Goal: Transaction & Acquisition: Purchase product/service

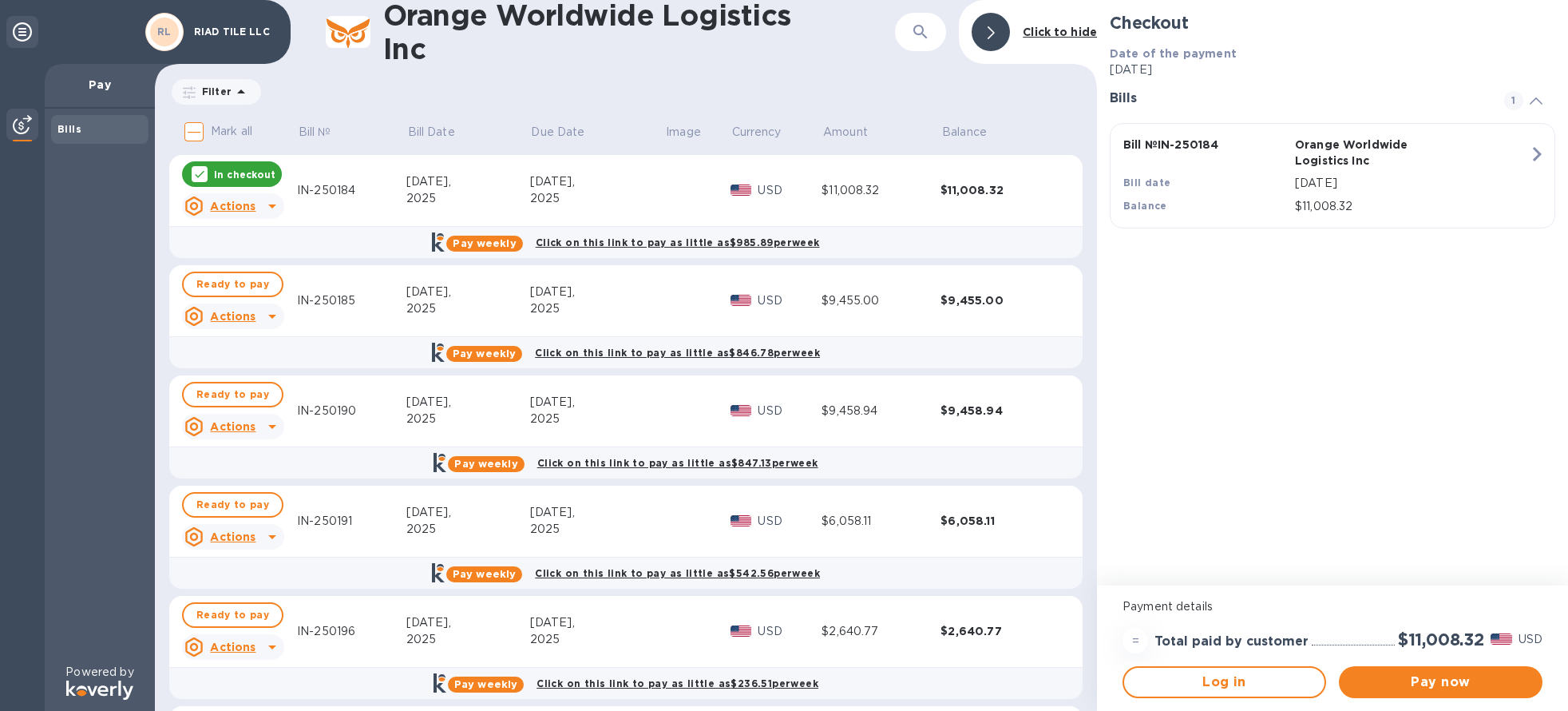
click at [1409, 158] on p "Orange Worldwide Logistics Inc" at bounding box center [1378, 153] width 166 height 32
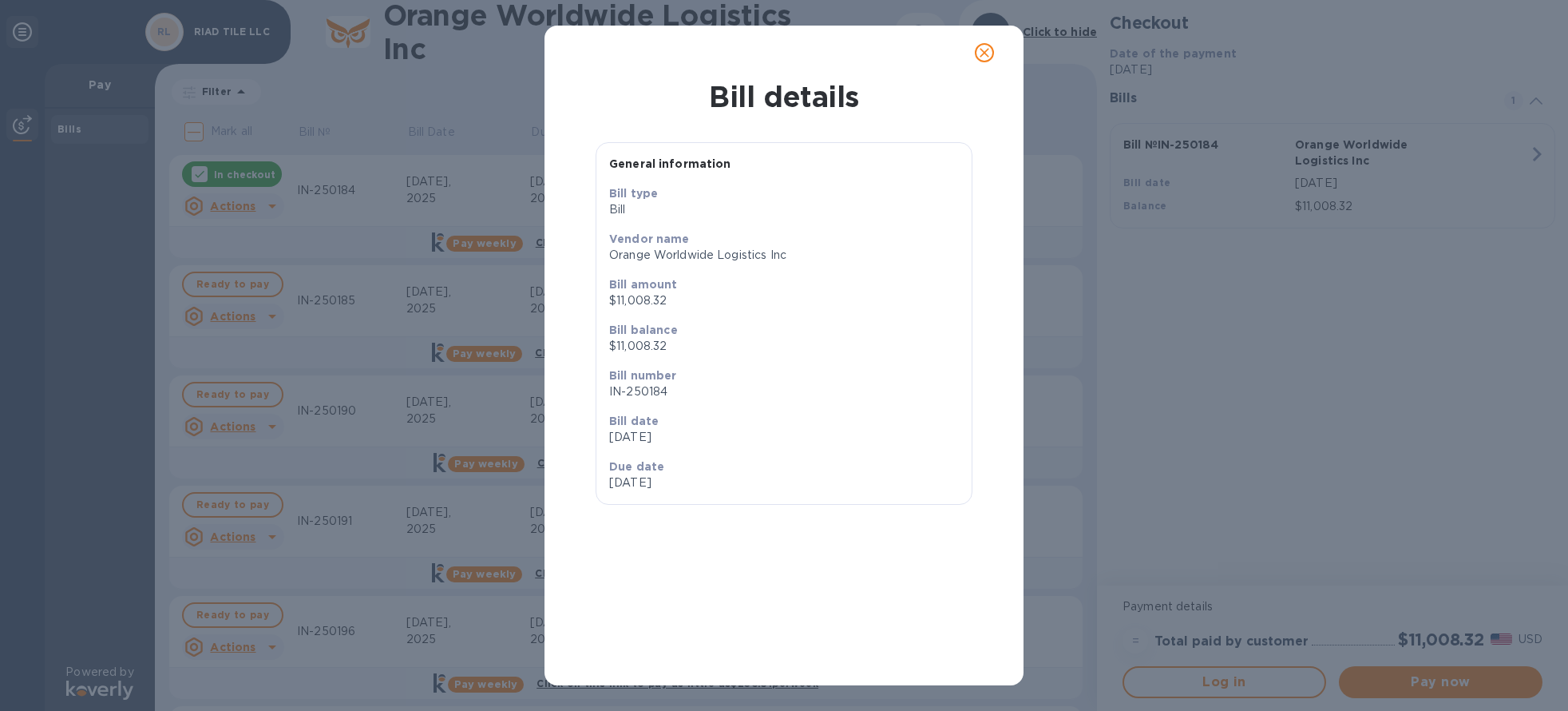
click at [979, 54] on icon "close" at bounding box center [985, 52] width 16 height 16
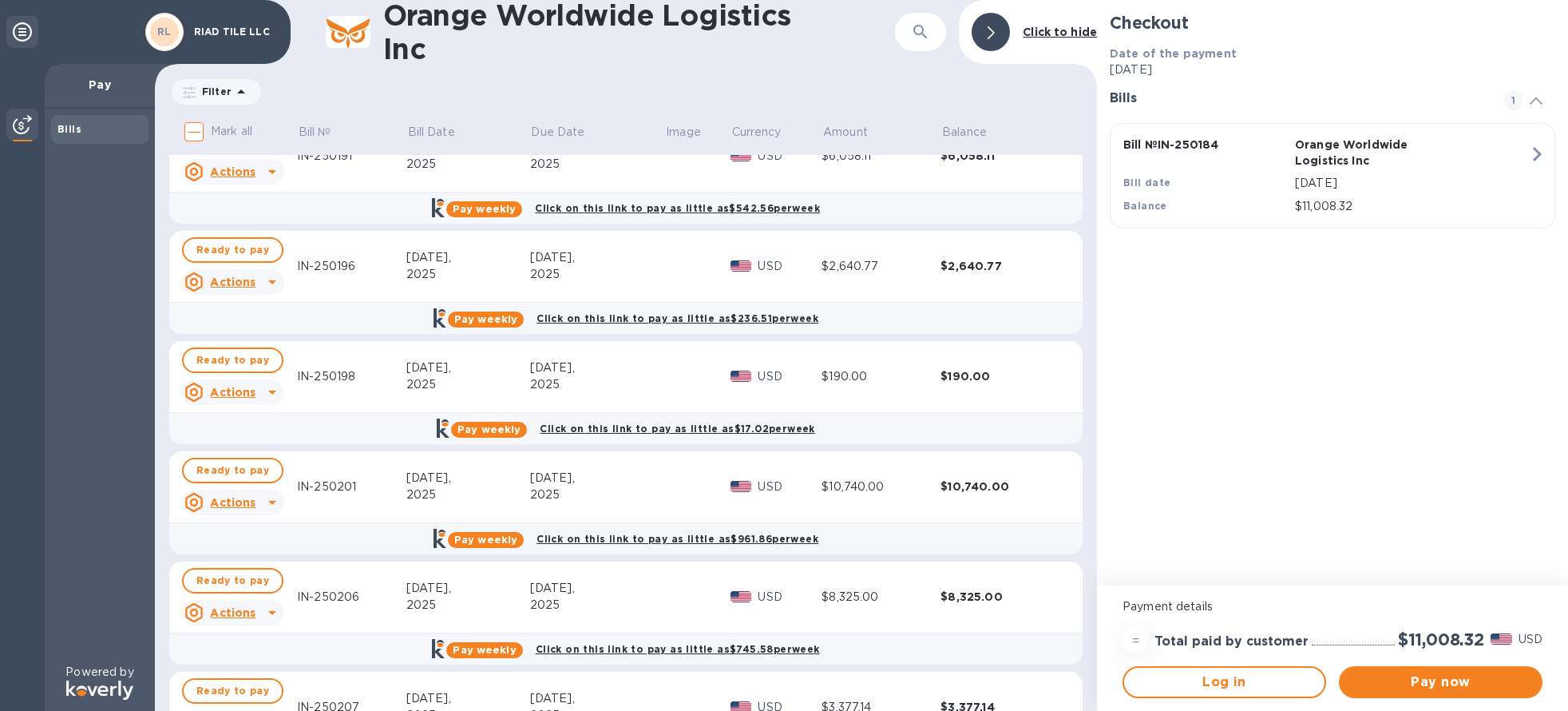
scroll to position [561, 0]
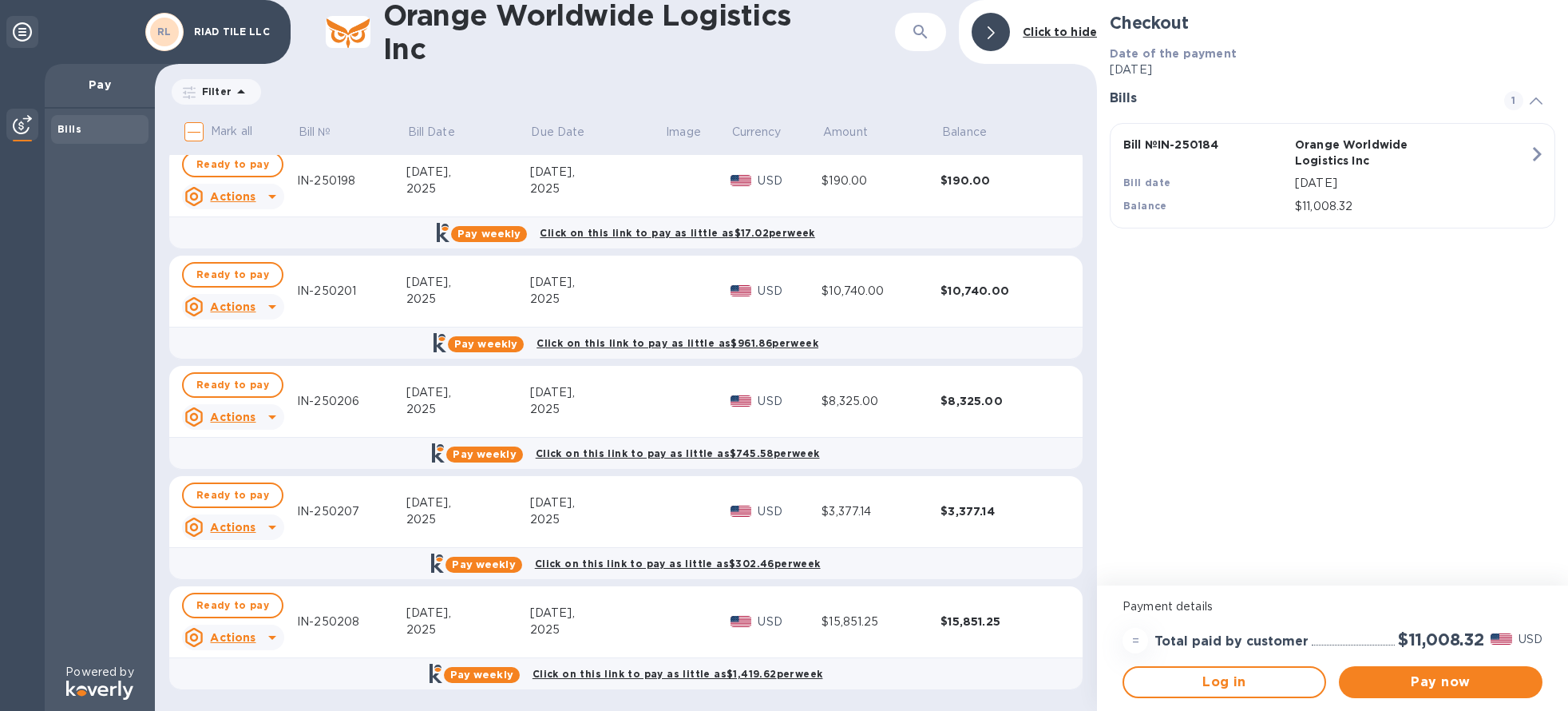
click at [620, 628] on div "2025" at bounding box center [597, 629] width 135 height 17
click at [255, 595] on button "Ready to pay" at bounding box center [233, 605] width 102 height 26
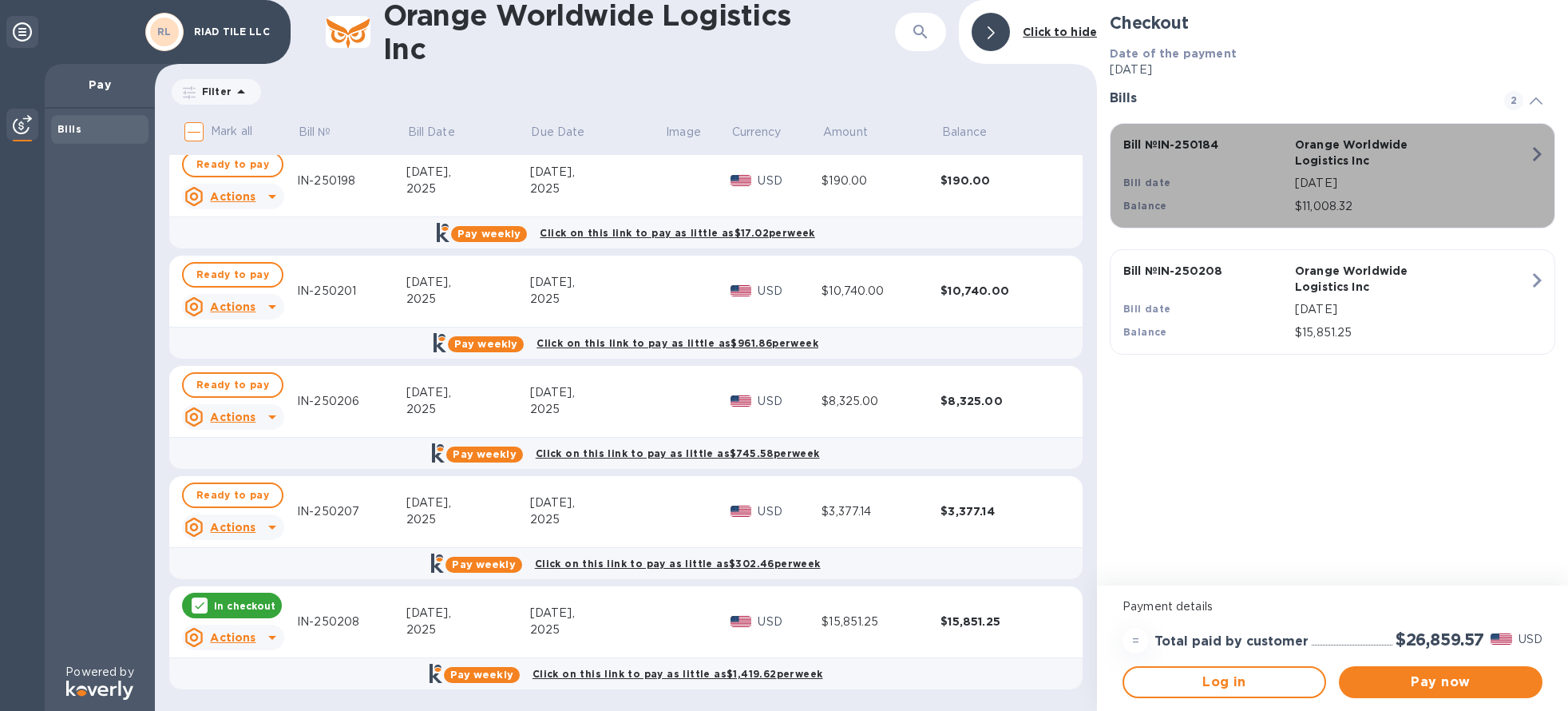
click at [1511, 157] on div "Bill № IN-250184 Orange Worldwide Logistics Inc Bill date [DATE] Balance $11,00…" at bounding box center [1329, 176] width 431 height 98
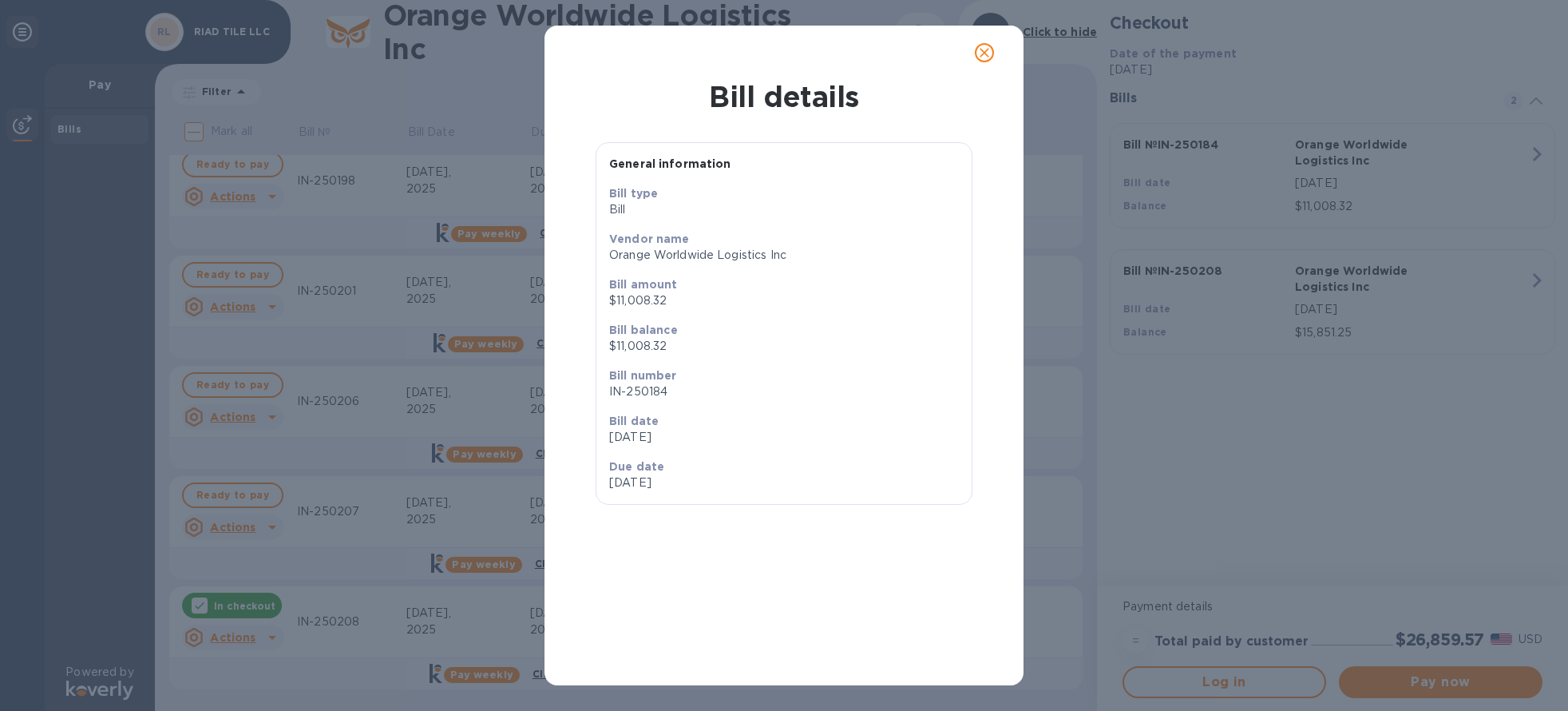
click at [984, 45] on icon "close" at bounding box center [985, 52] width 16 height 16
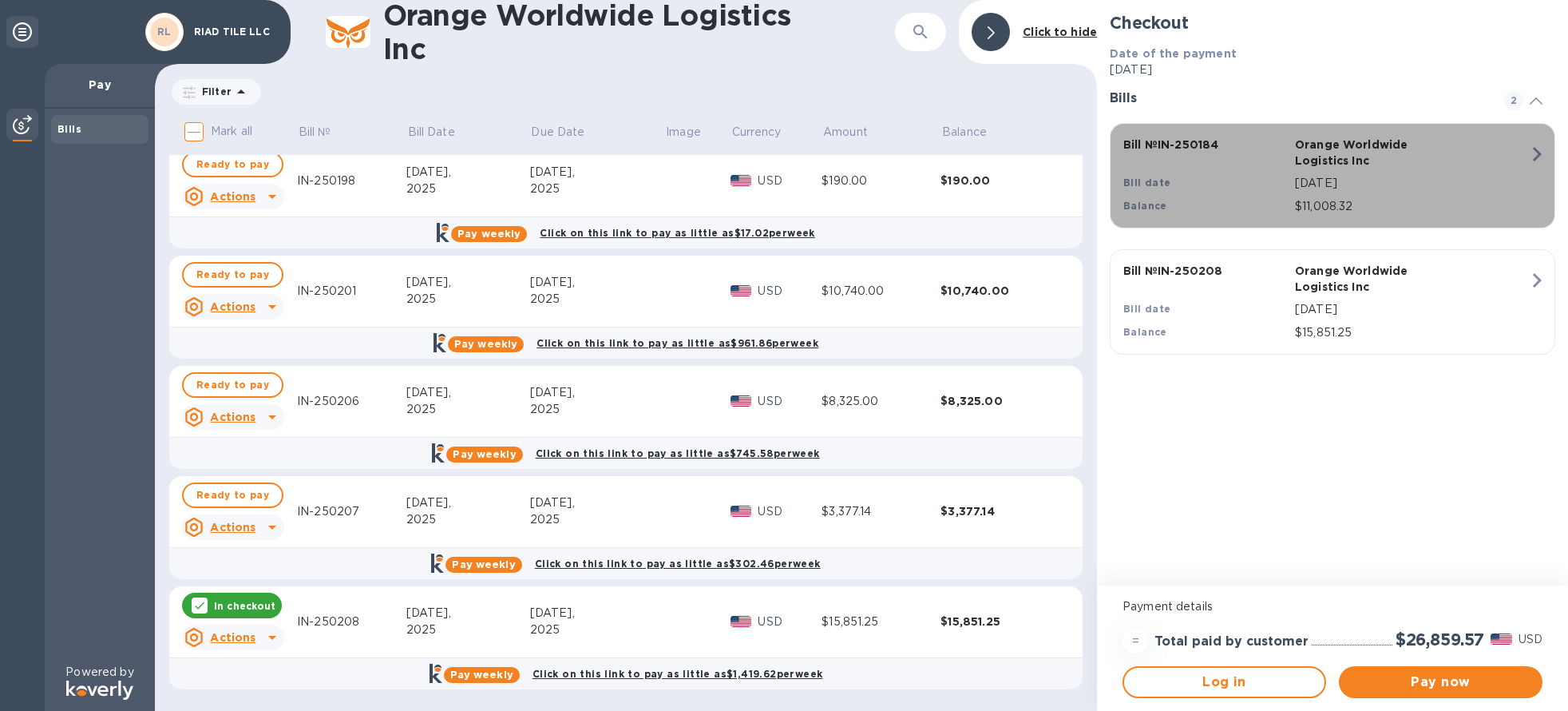
drag, startPoint x: 1515, startPoint y: 184, endPoint x: 1222, endPoint y: 195, distance: 293.2
click at [1222, 195] on div "Bill № IN-250184 Orange Worldwide Logistics Inc Bill date [DATE] Balance $11,00…" at bounding box center [1329, 176] width 431 height 98
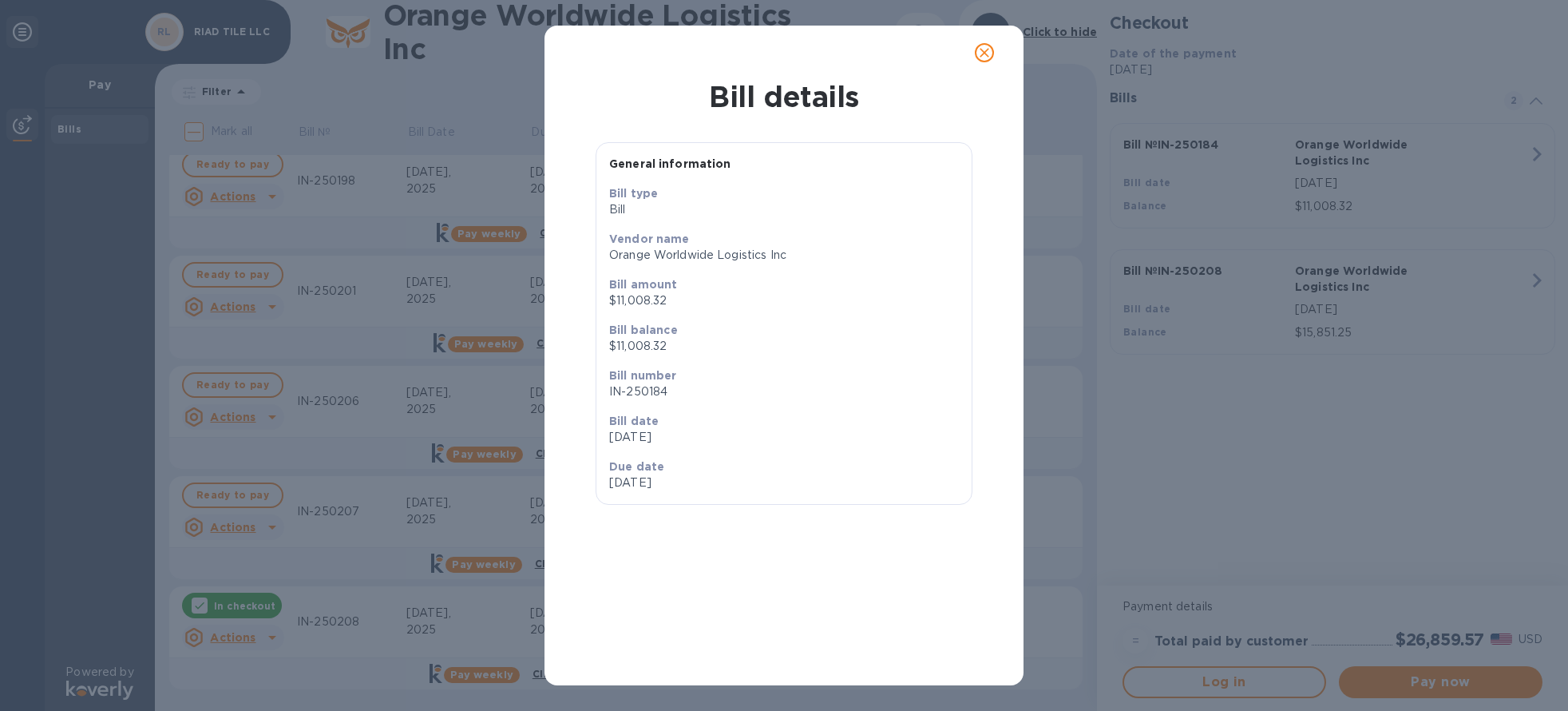
click at [989, 52] on icon "close" at bounding box center [985, 52] width 16 height 16
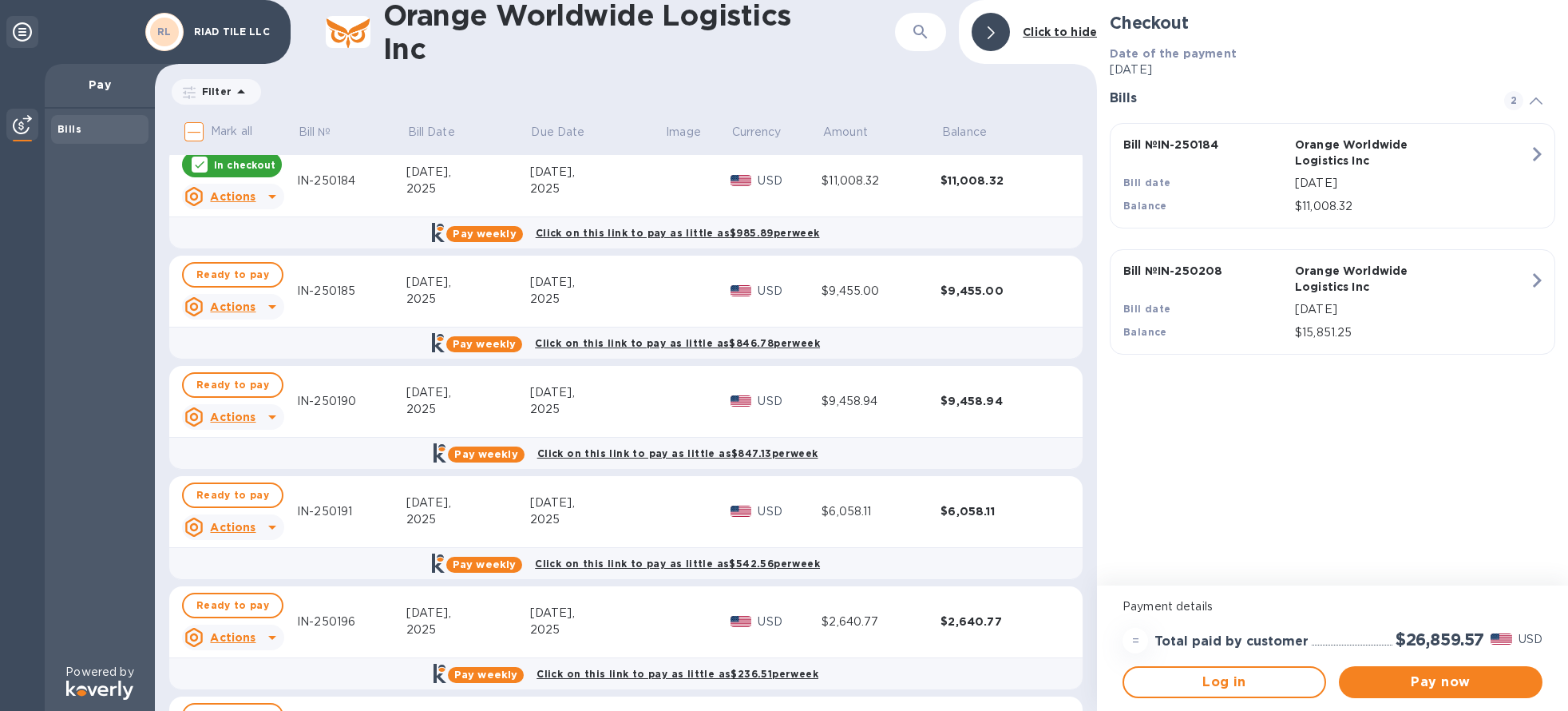
scroll to position [0, 0]
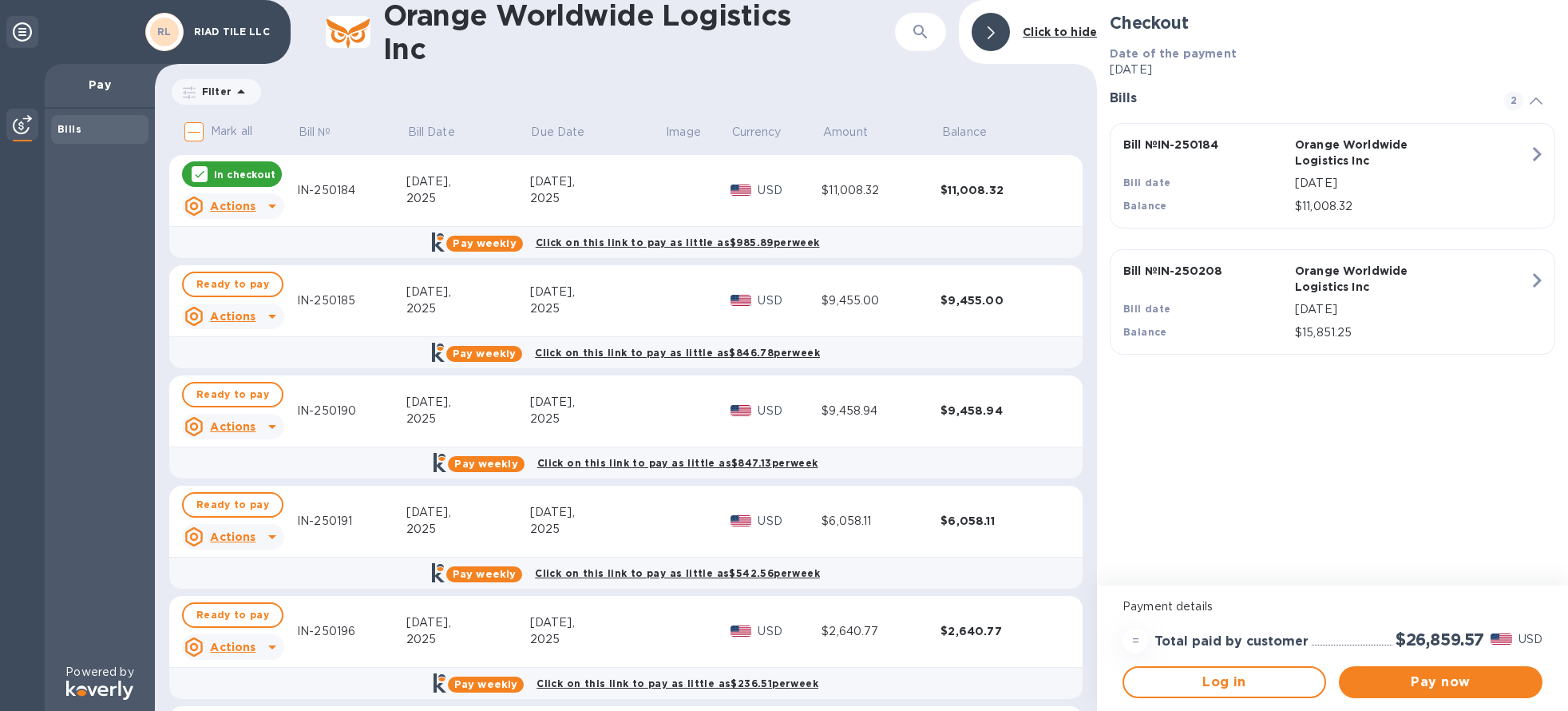
click at [271, 176] on p "In checkout" at bounding box center [244, 175] width 61 height 14
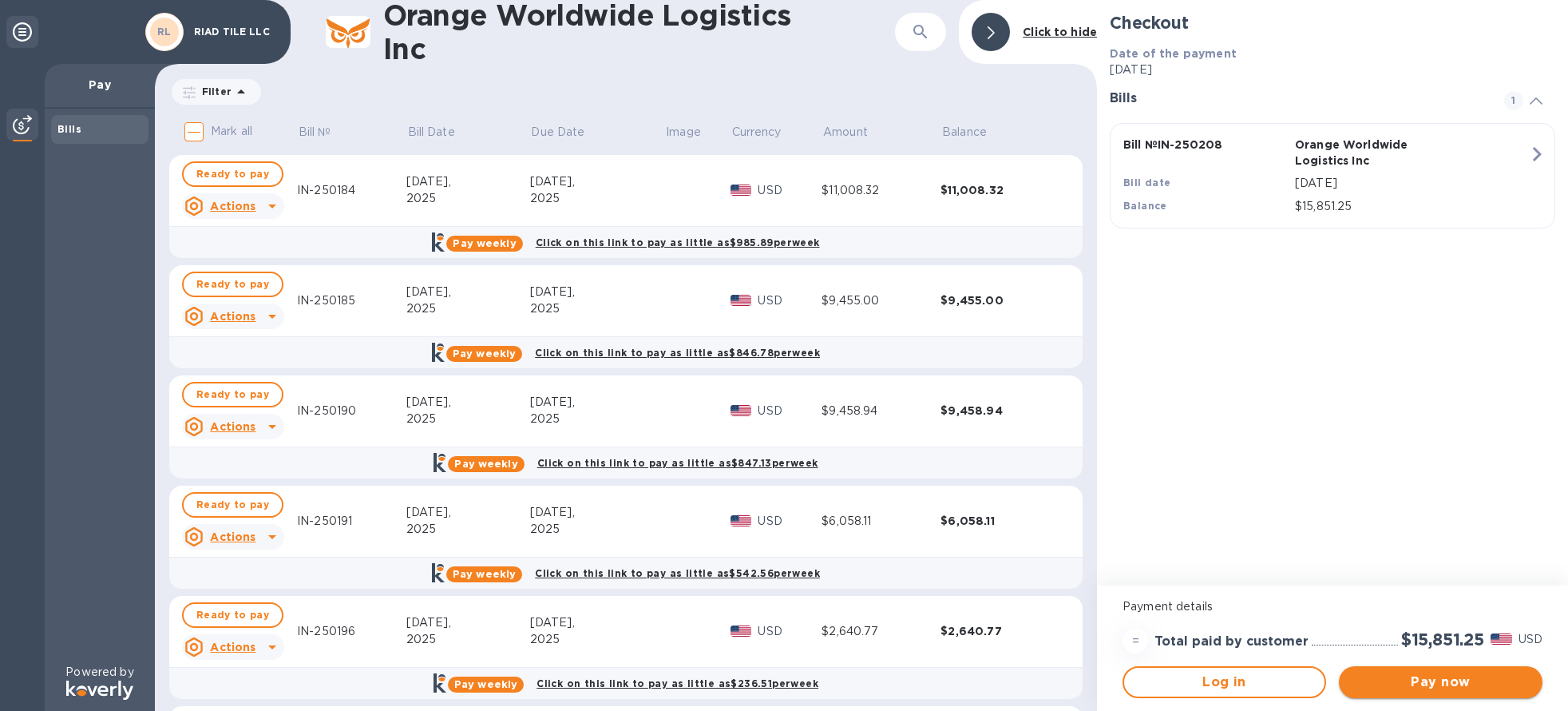
click at [1460, 678] on span "Pay now" at bounding box center [1440, 681] width 178 height 19
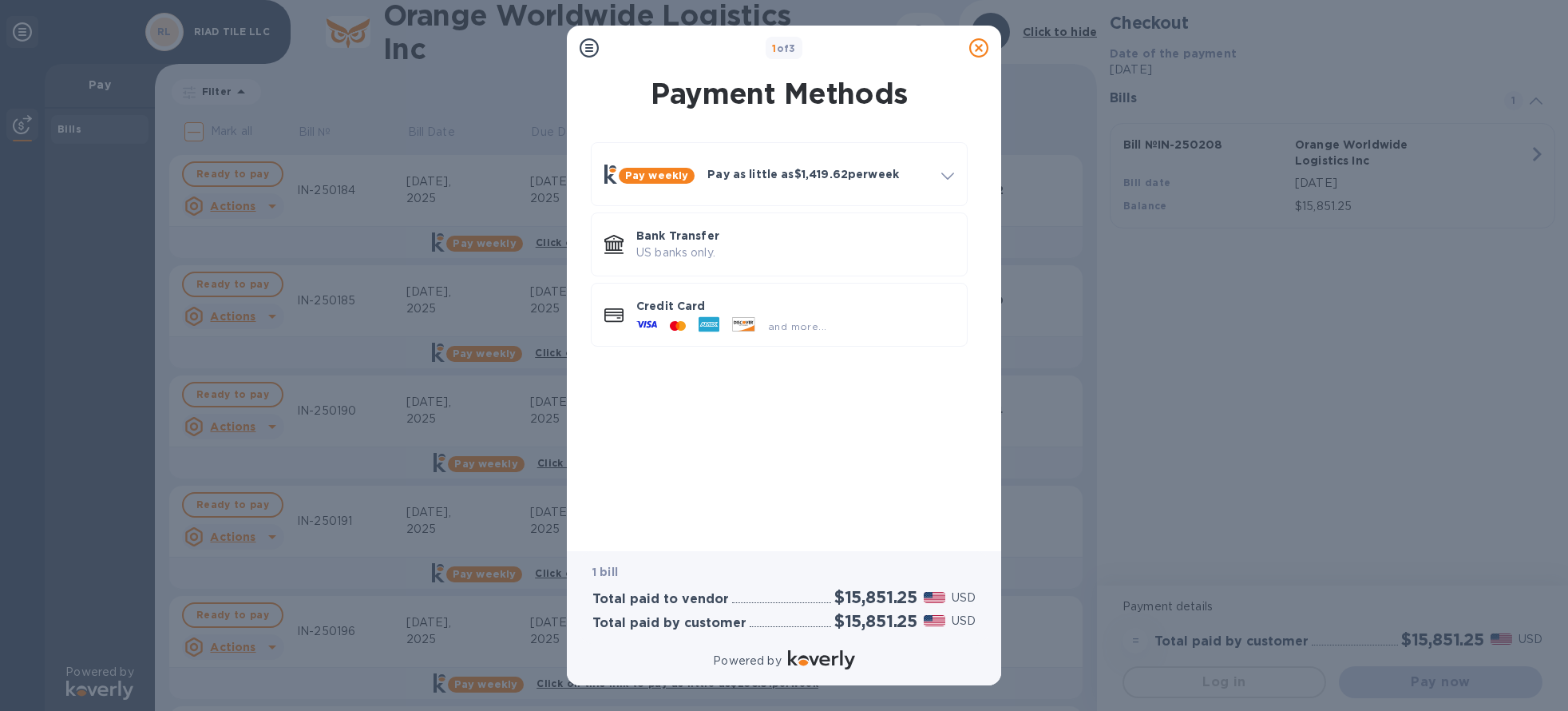
click at [973, 56] on icon at bounding box center [978, 47] width 19 height 19
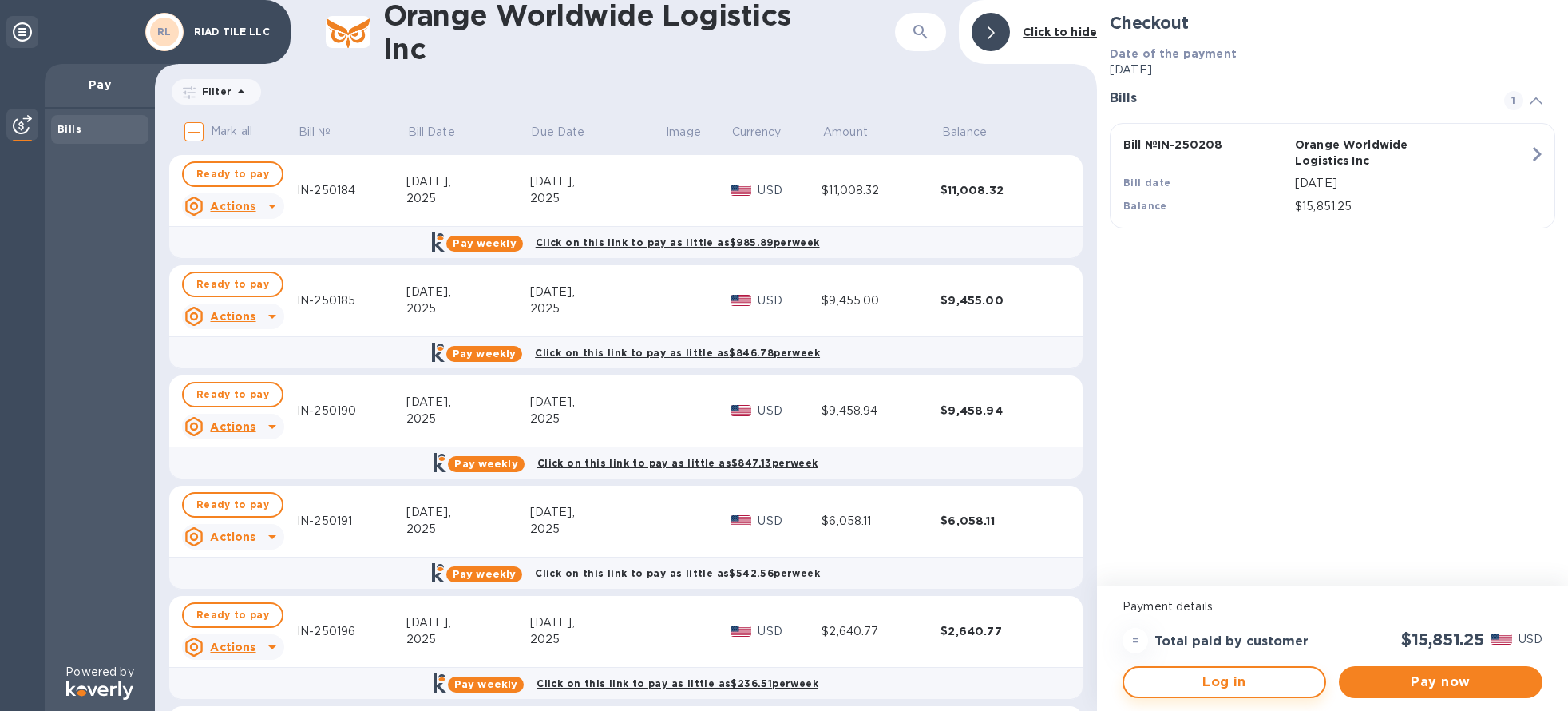
click at [1216, 682] on span "Log in" at bounding box center [1223, 681] width 174 height 19
